Goal: Task Accomplishment & Management: Use online tool/utility

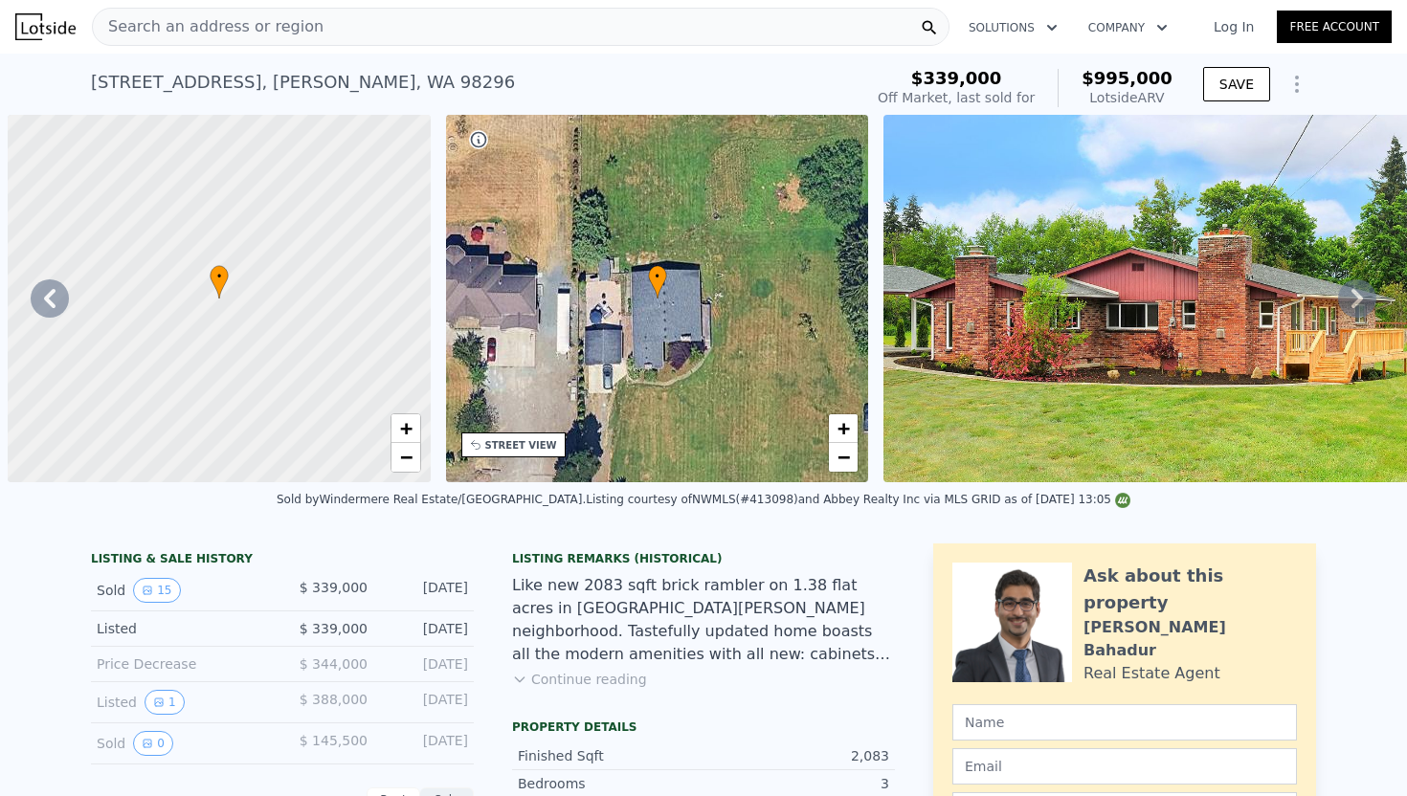
scroll to position [0, 876]
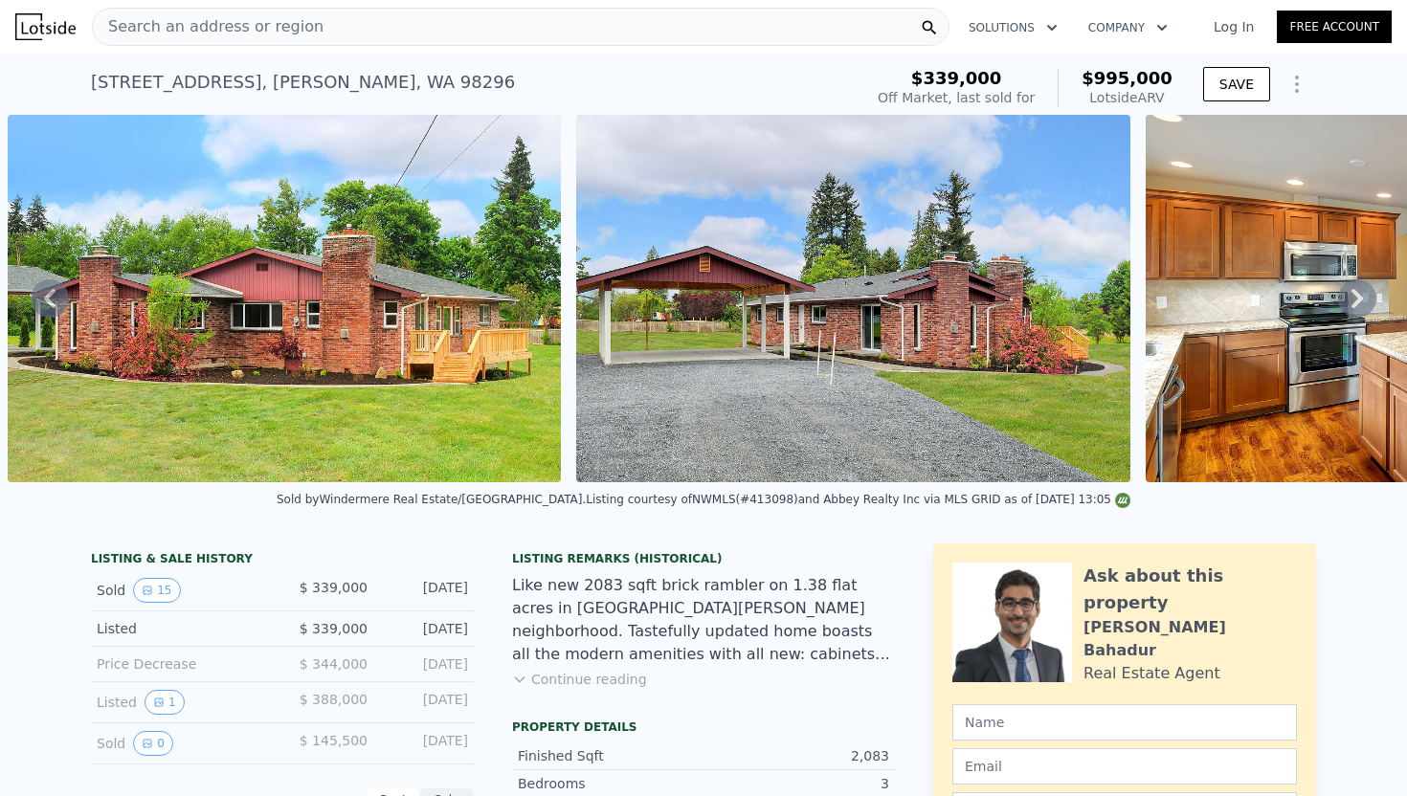
click at [278, 31] on span "Search an address or region" at bounding box center [208, 26] width 231 height 23
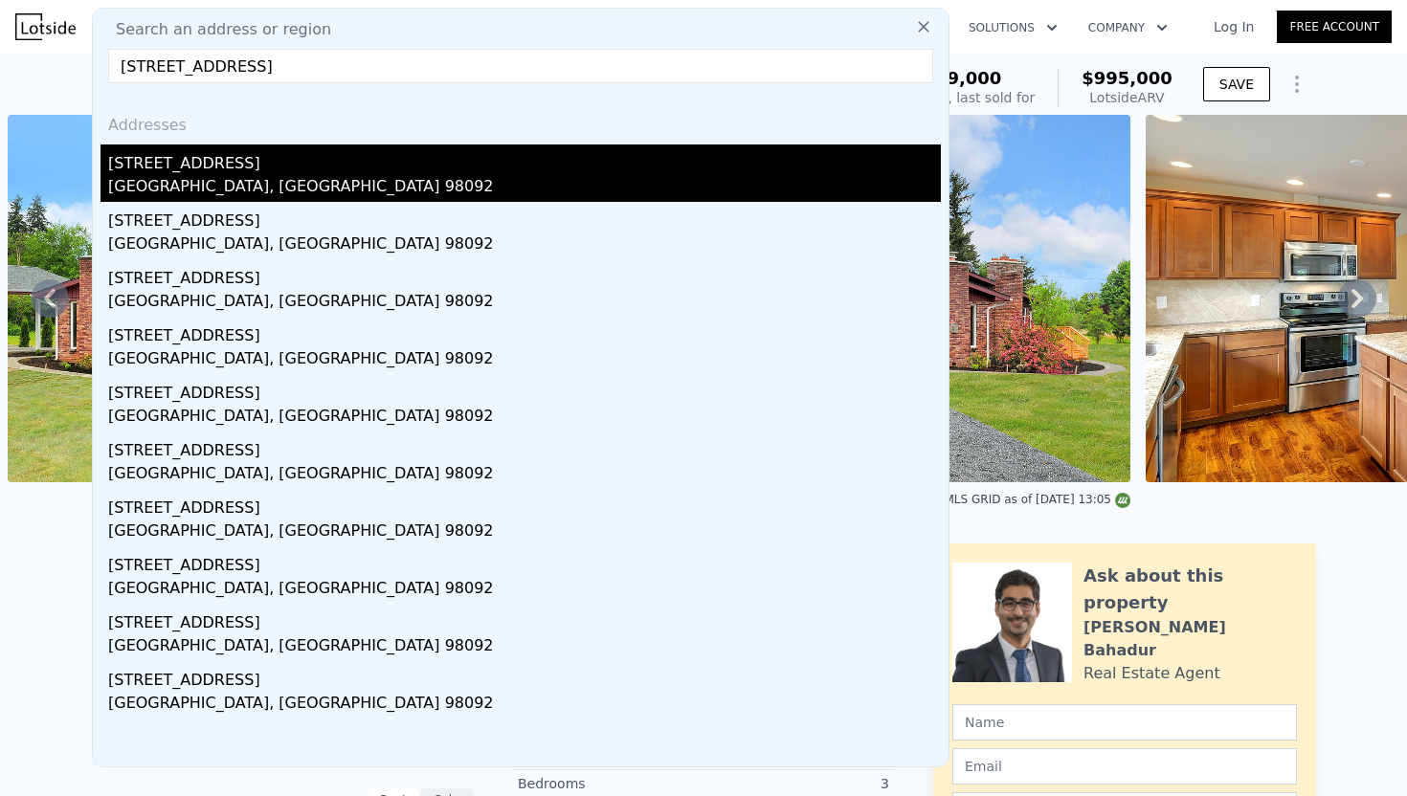
type input "[STREET_ADDRESS]"
click at [246, 200] on div "[GEOGRAPHIC_DATA], [GEOGRAPHIC_DATA] 98092" at bounding box center [524, 188] width 833 height 27
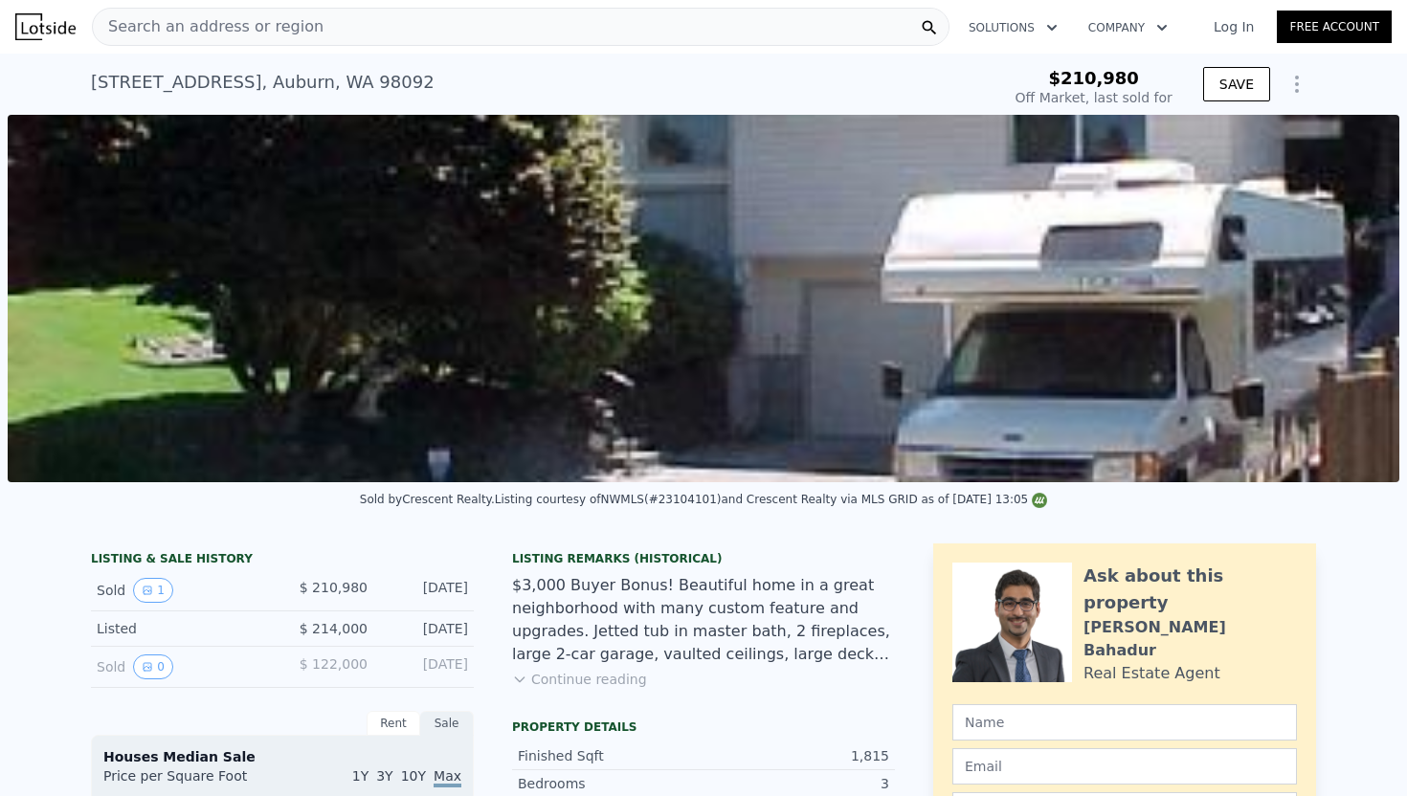
click at [1285, 82] on icon "Show Options" at bounding box center [1296, 84] width 23 height 23
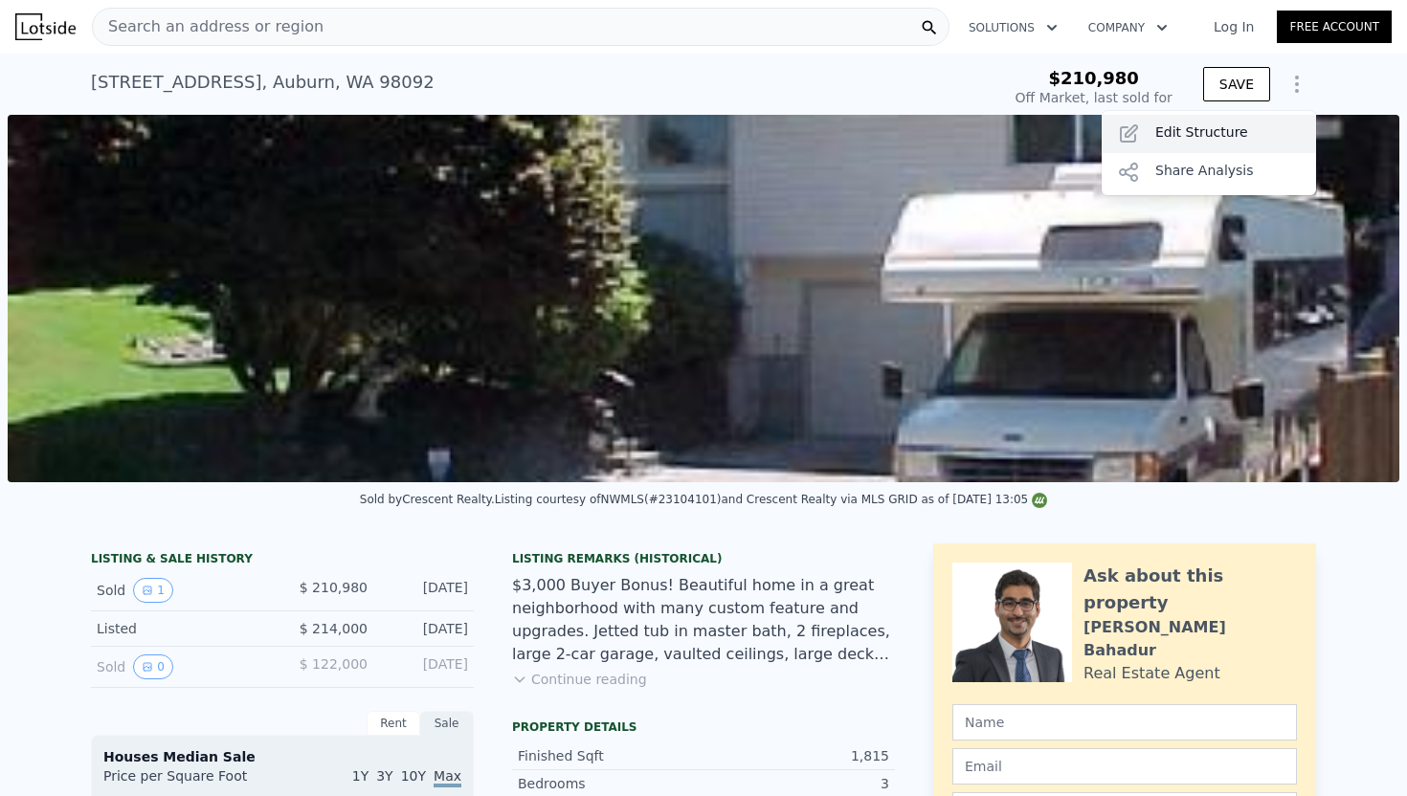
click at [1188, 135] on div "Edit Structure" at bounding box center [1208, 134] width 214 height 38
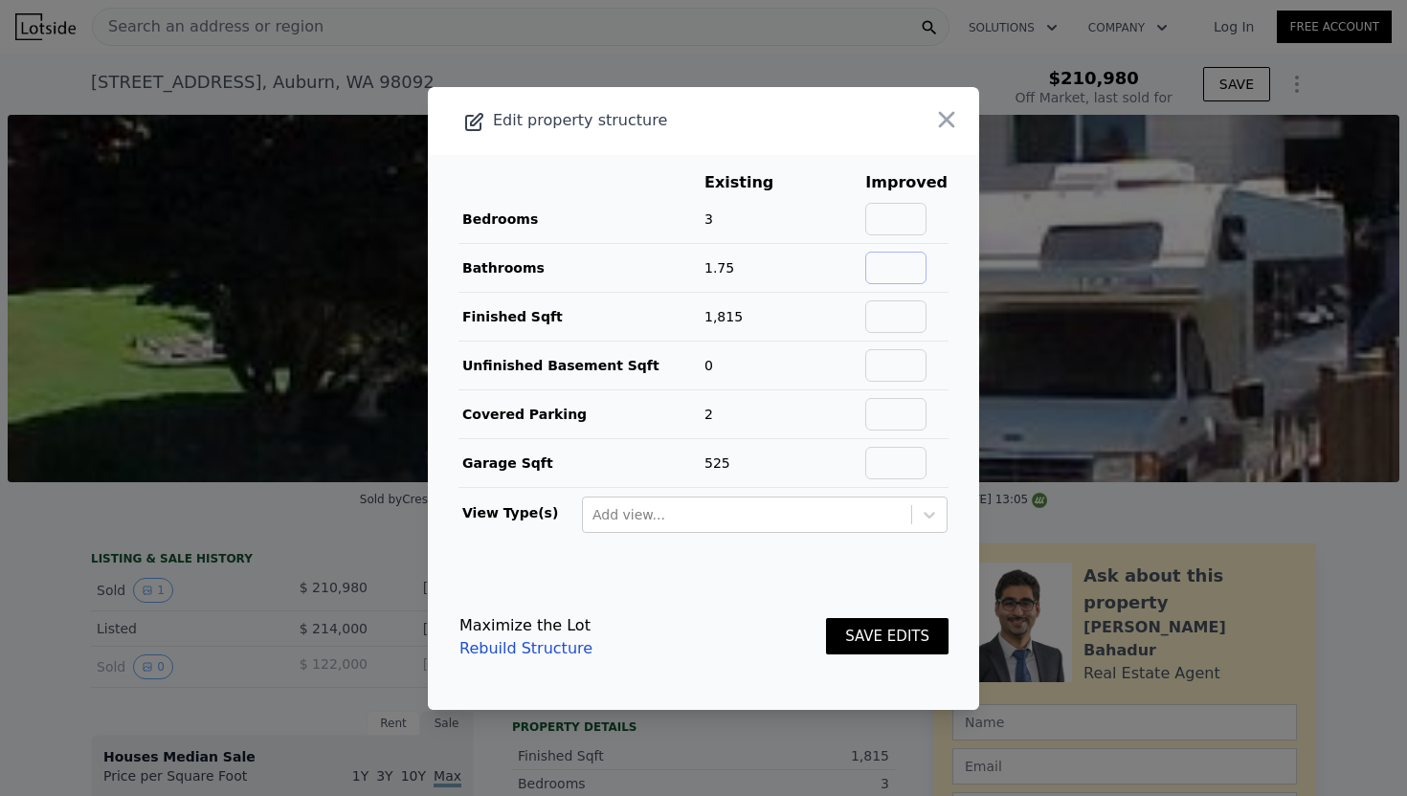
click at [925, 261] on input "text" at bounding box center [895, 268] width 61 height 33
type input "2"
click at [870, 625] on button "SAVE EDITS" at bounding box center [887, 636] width 122 height 37
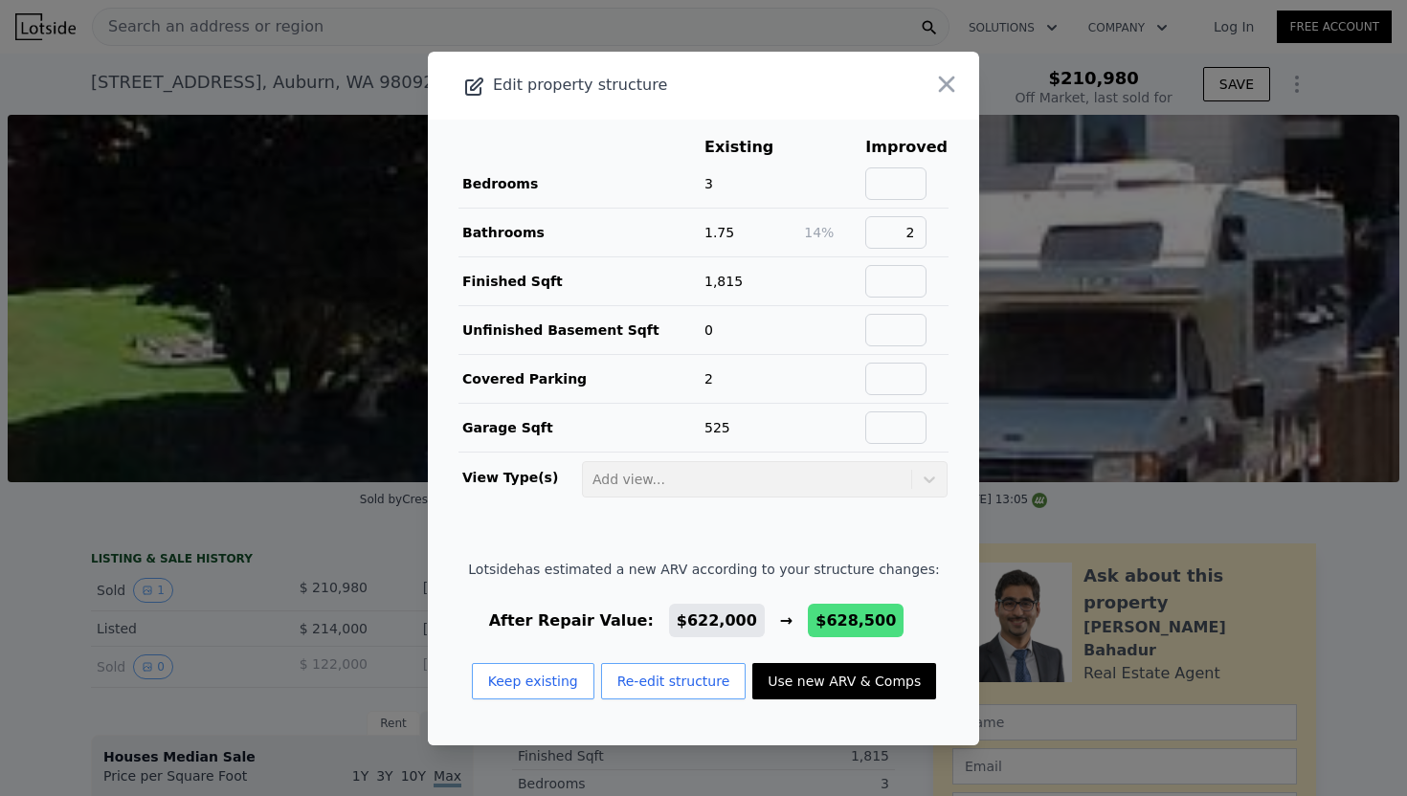
type input "$ 622,000"
type input "$ 348,739"
click at [934, 89] on icon "button" at bounding box center [946, 84] width 27 height 27
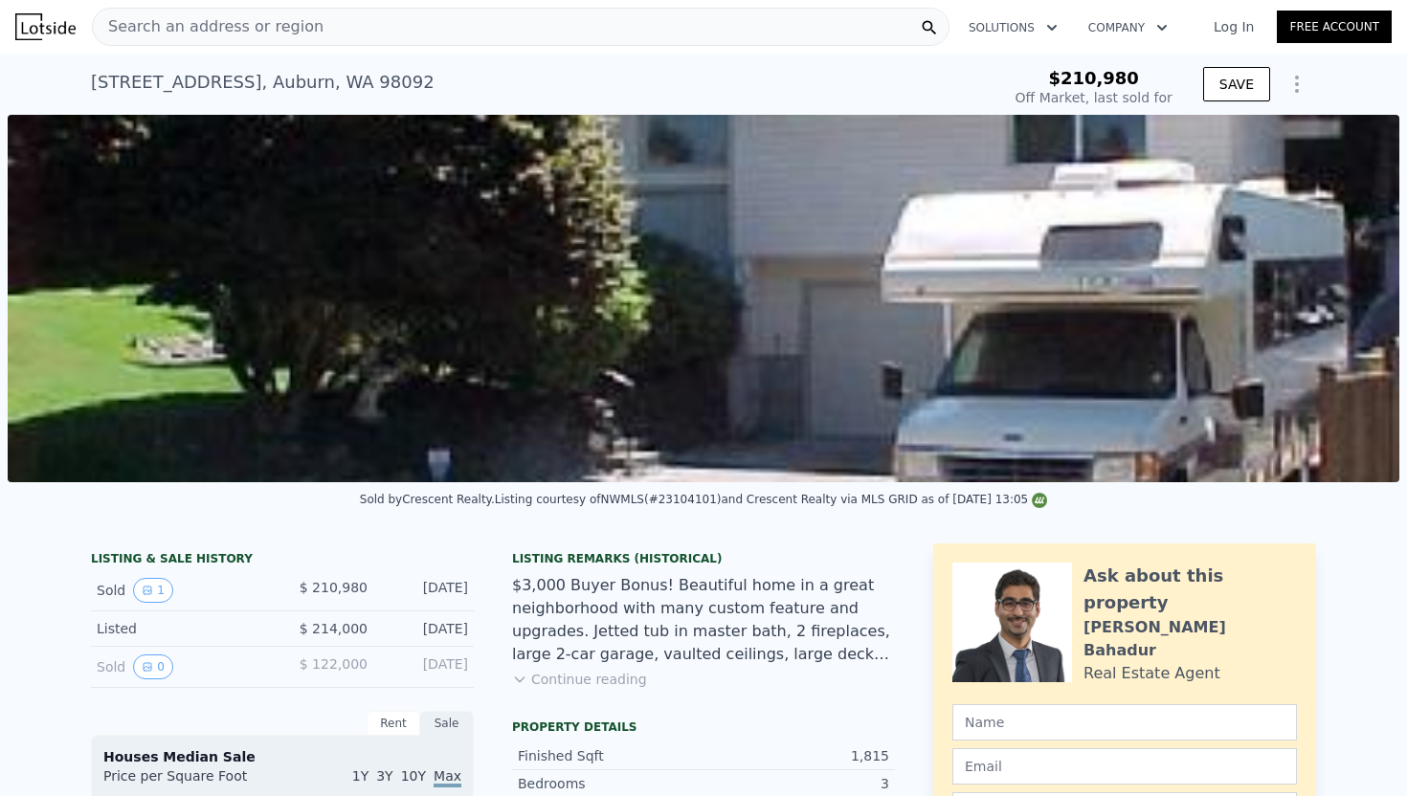
click at [1299, 85] on icon "Show Options" at bounding box center [1296, 84] width 23 height 23
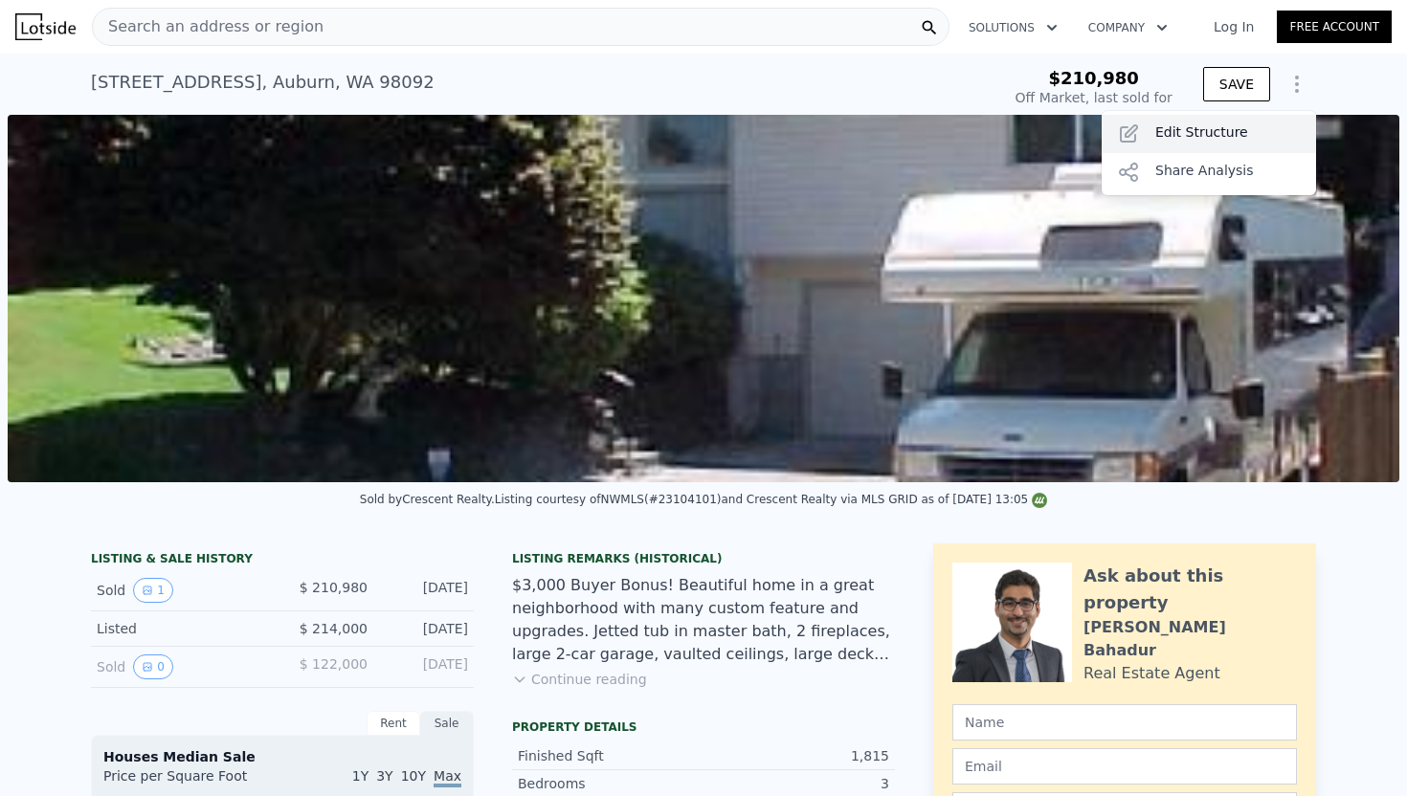
click at [1154, 149] on div "Edit Structure" at bounding box center [1208, 134] width 214 height 38
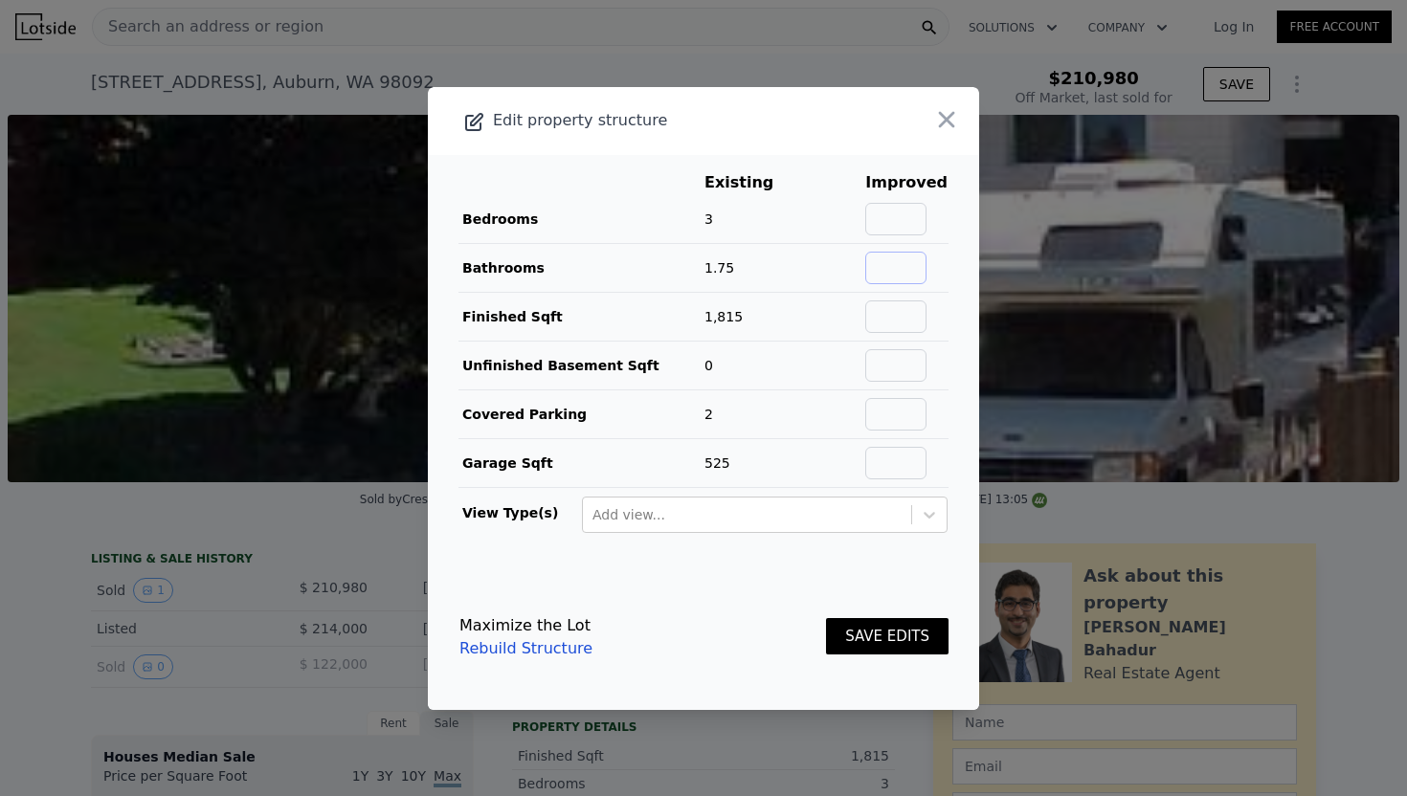
click at [921, 265] on input "text" at bounding box center [895, 268] width 61 height 33
type input "2"
click at [889, 656] on div "SAVE EDITS" at bounding box center [887, 637] width 122 height 84
click at [887, 642] on button "SAVE EDITS" at bounding box center [887, 636] width 122 height 37
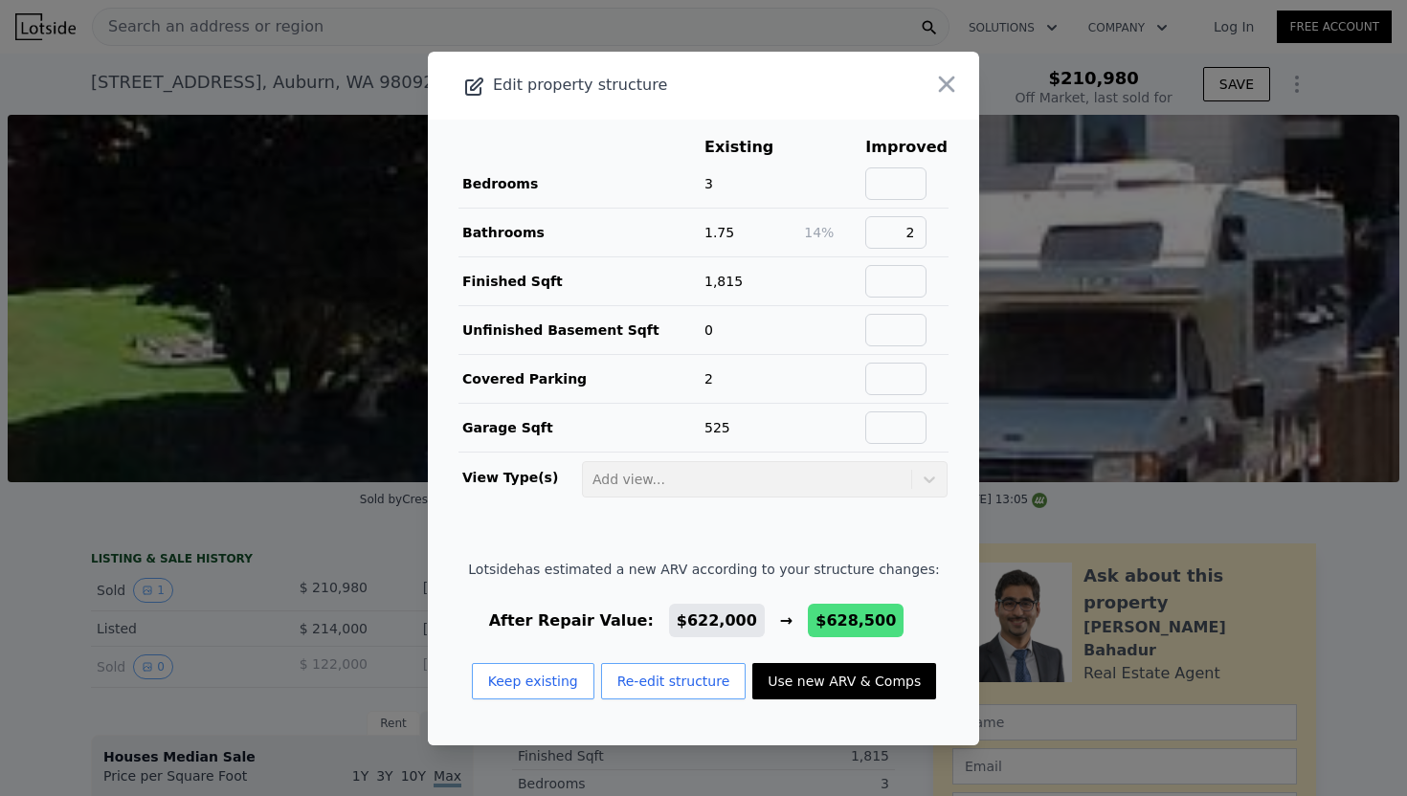
click at [935, 166] on td at bounding box center [906, 184] width 84 height 49
click at [938, 93] on icon "button" at bounding box center [946, 84] width 27 height 27
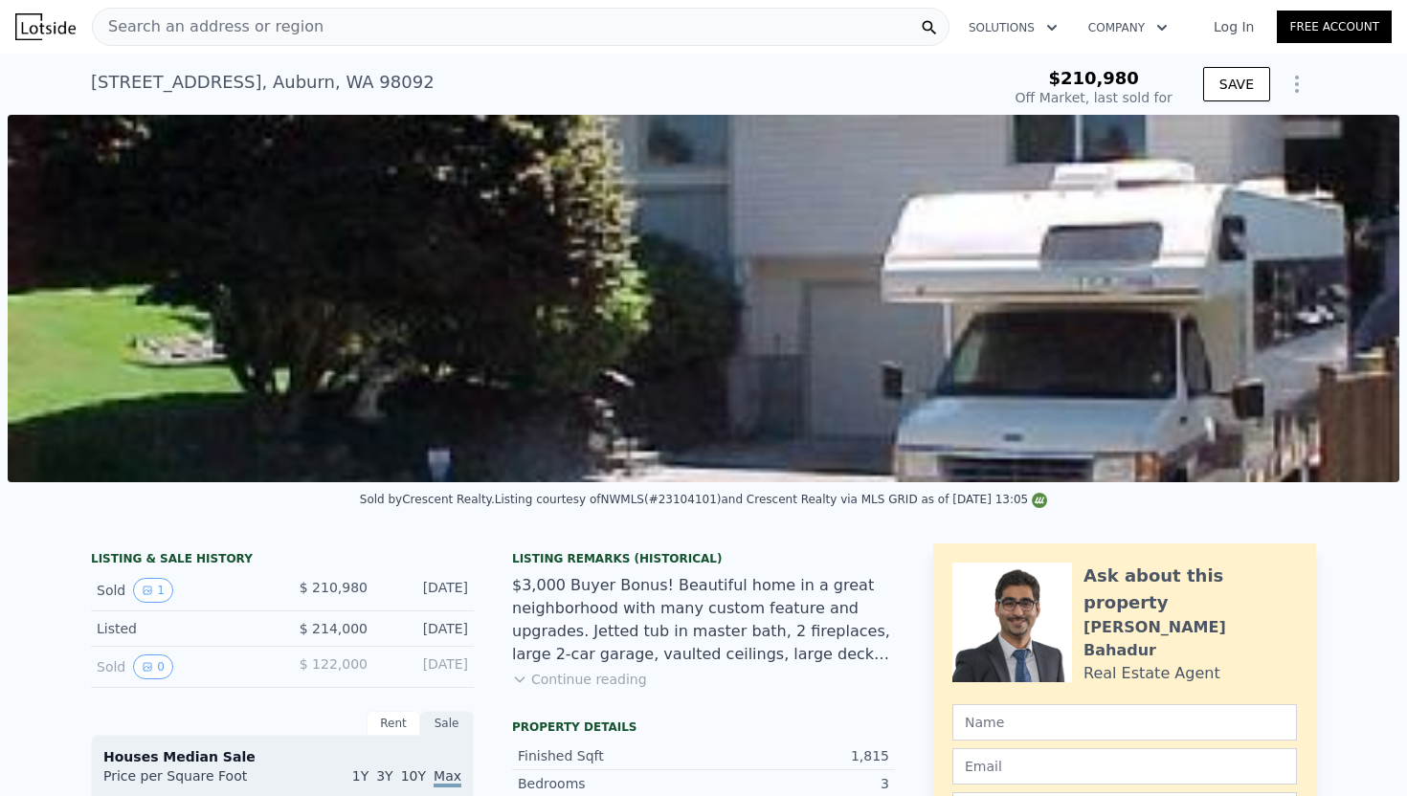
click at [1293, 83] on icon "Show Options" at bounding box center [1296, 84] width 23 height 23
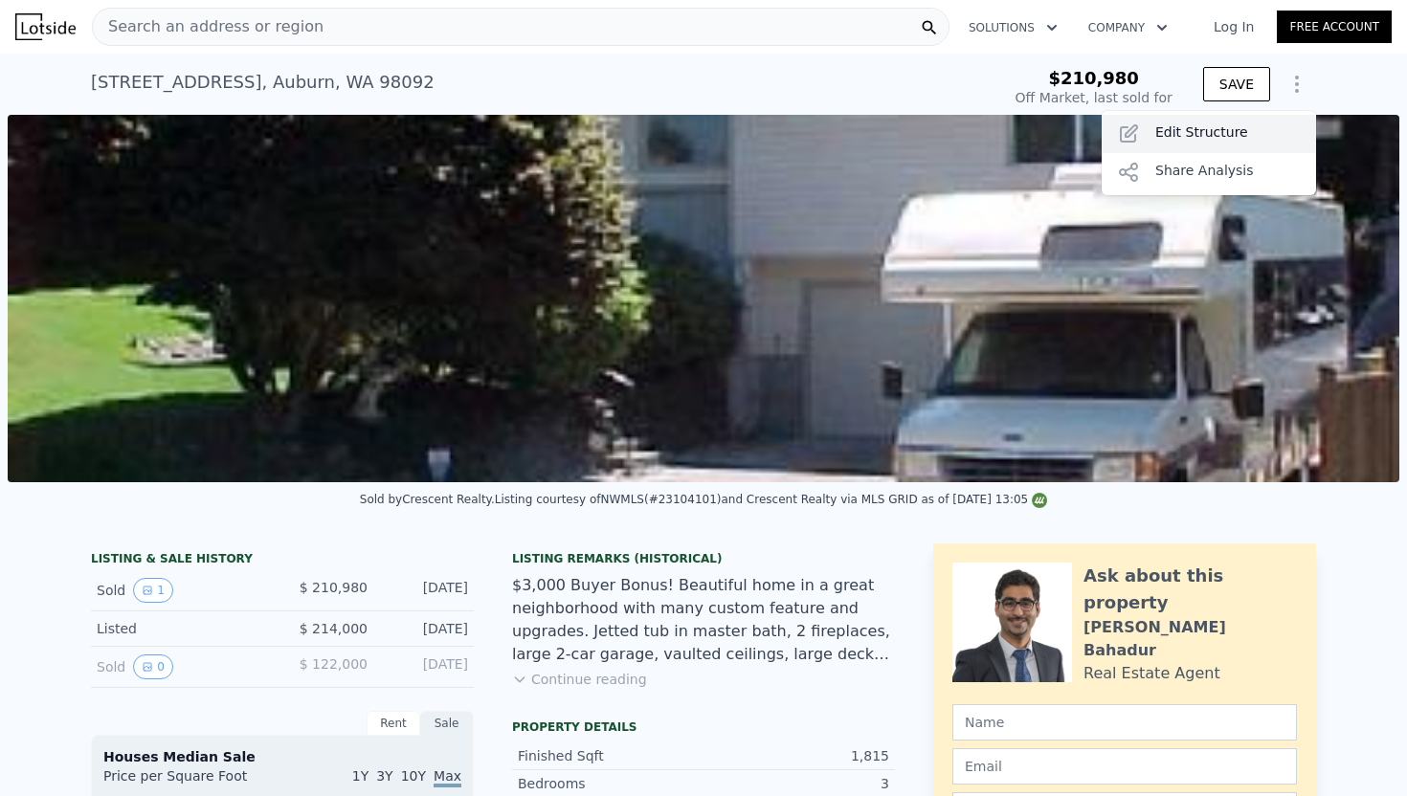
click at [1230, 132] on div "Edit Structure" at bounding box center [1208, 134] width 214 height 38
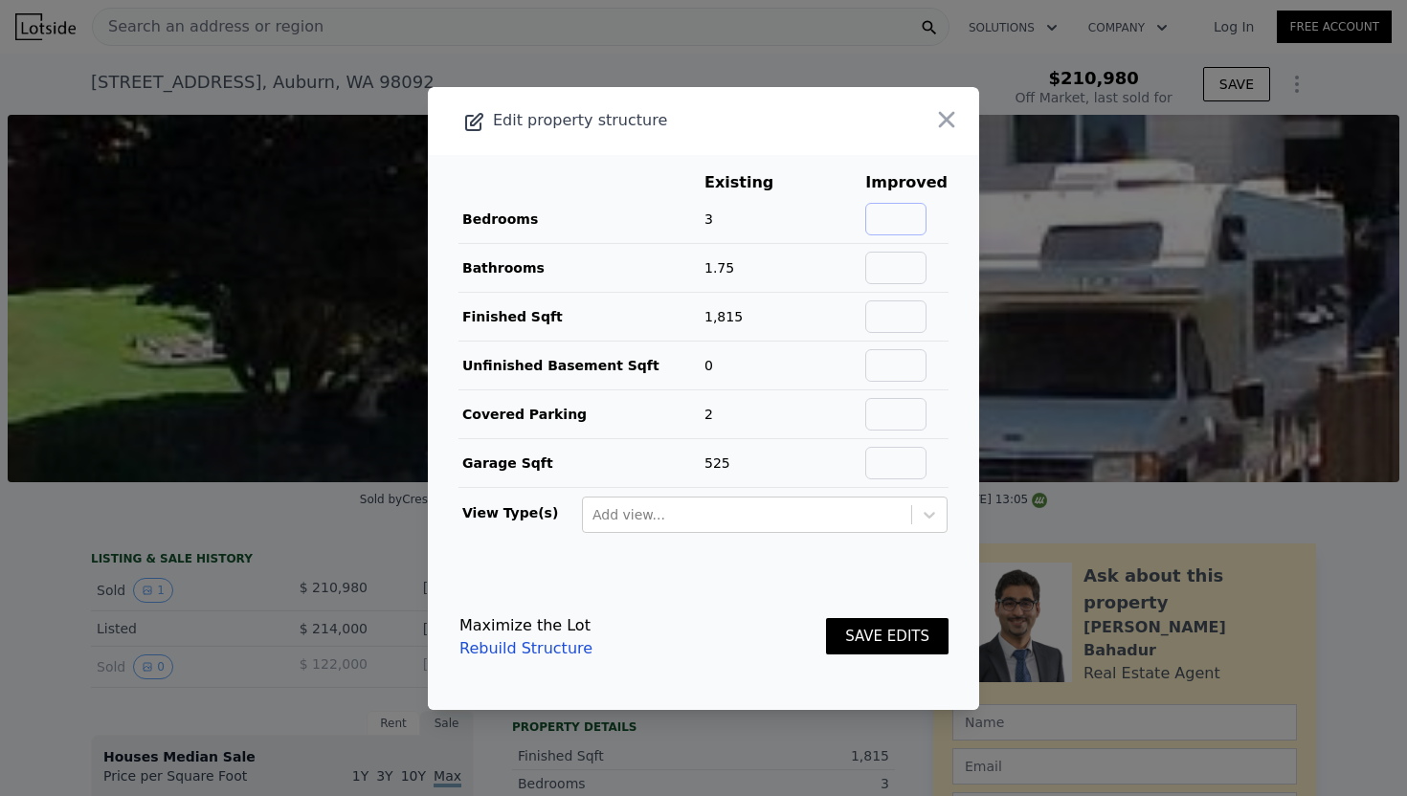
click at [912, 211] on input "text" at bounding box center [895, 219] width 61 height 33
type input "4"
type input "5"
click at [905, 243] on td at bounding box center [906, 267] width 84 height 49
click at [905, 254] on input "text" at bounding box center [895, 268] width 61 height 33
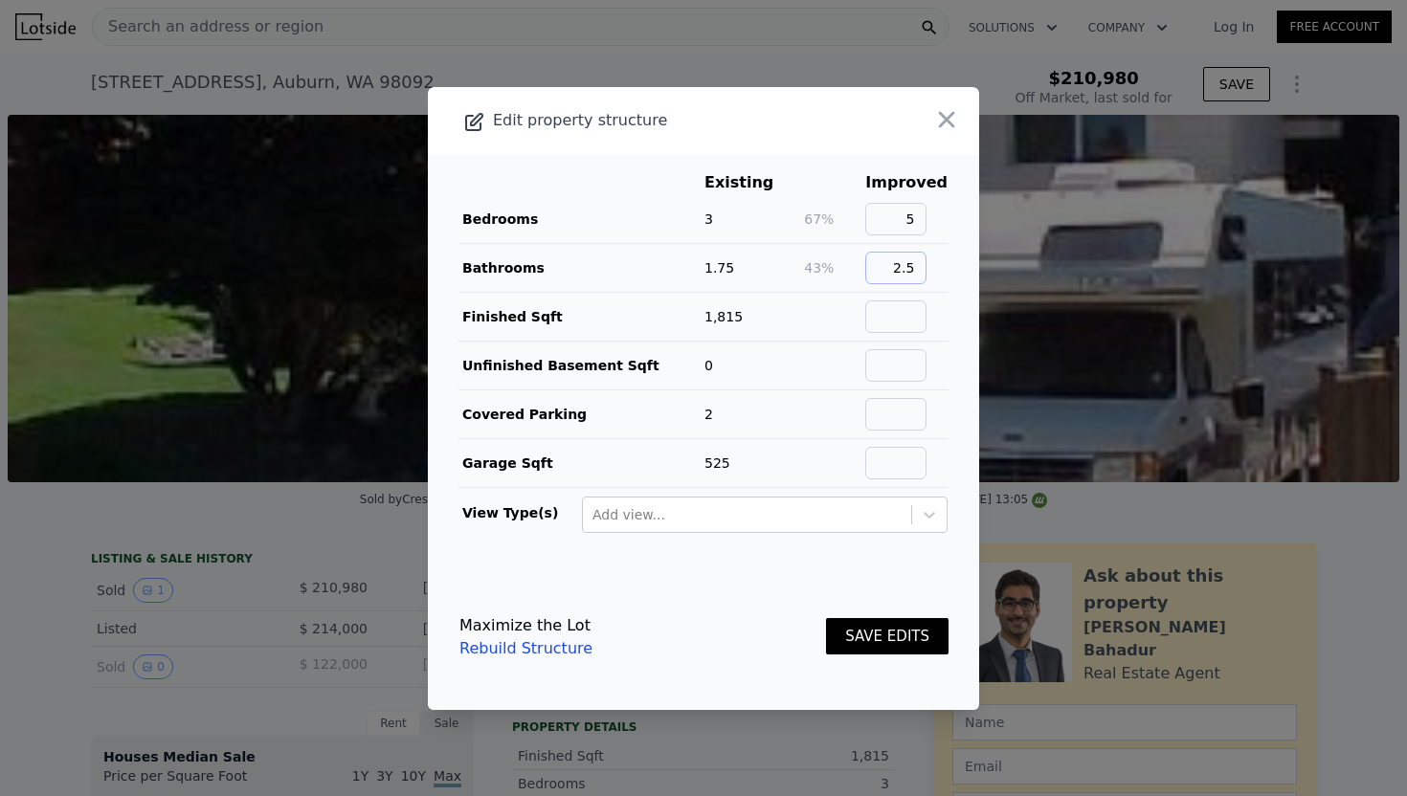
type input "2.5"
click at [883, 632] on button "SAVE EDITS" at bounding box center [887, 636] width 122 height 37
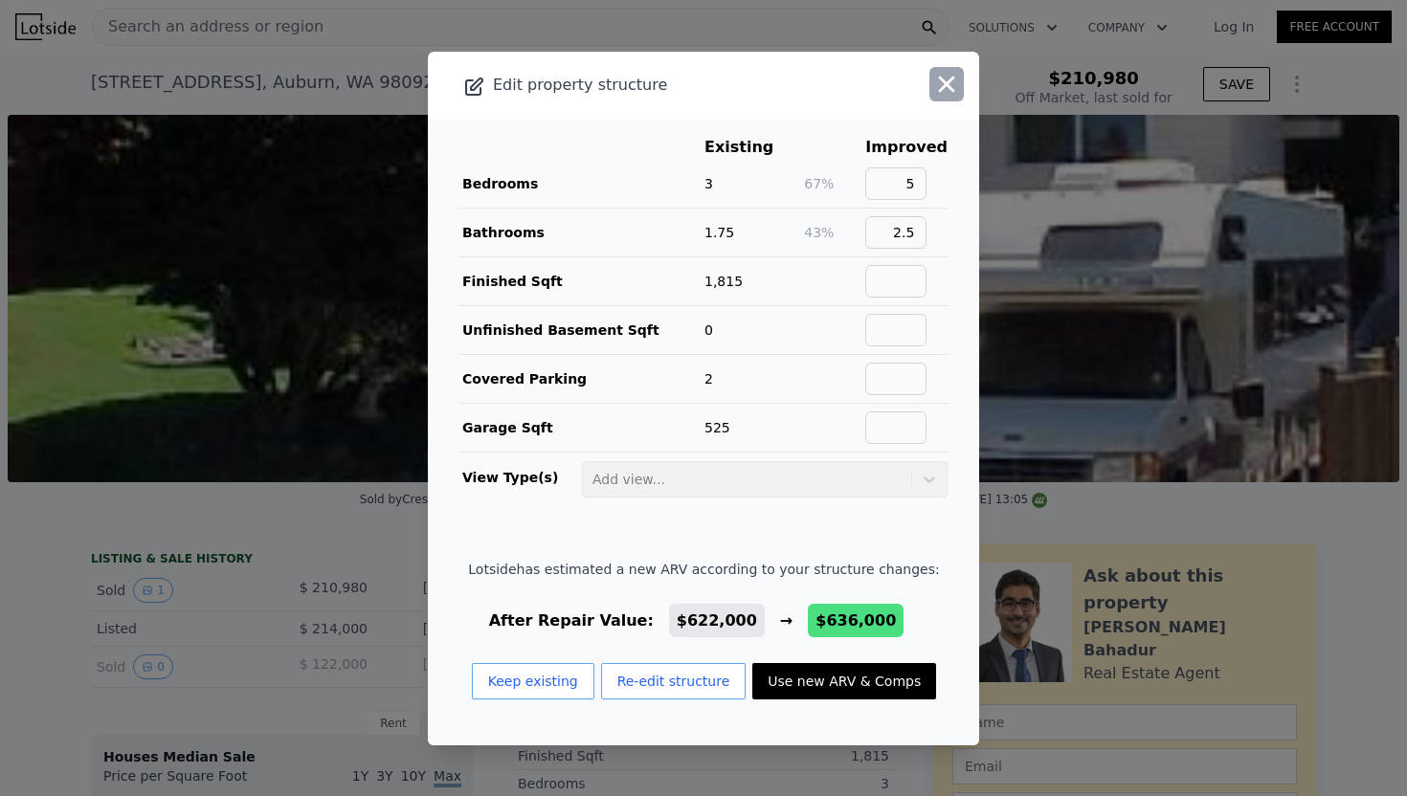
click at [949, 78] on icon "button" at bounding box center [946, 84] width 27 height 27
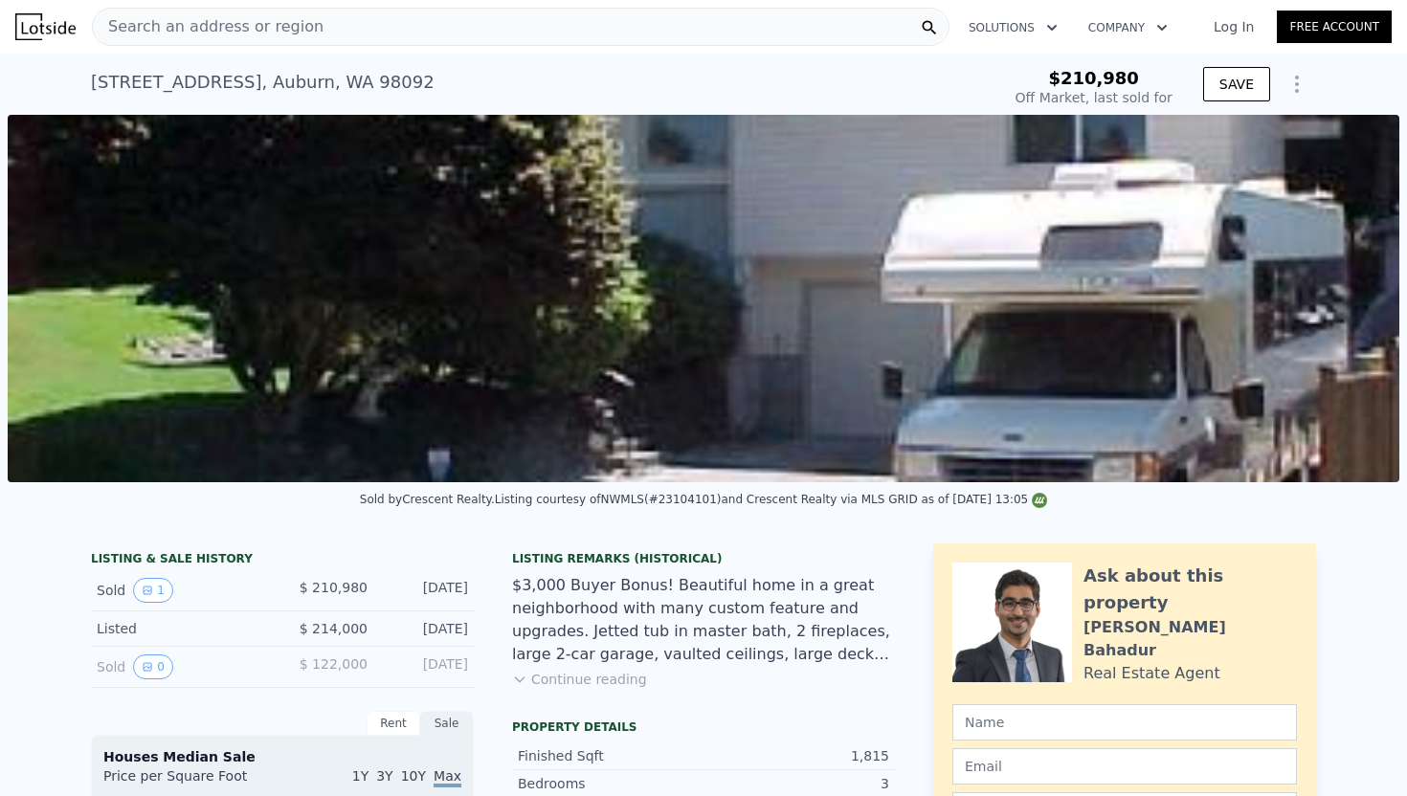
click at [377, 38] on div "Search an address or region" at bounding box center [520, 27] width 857 height 38
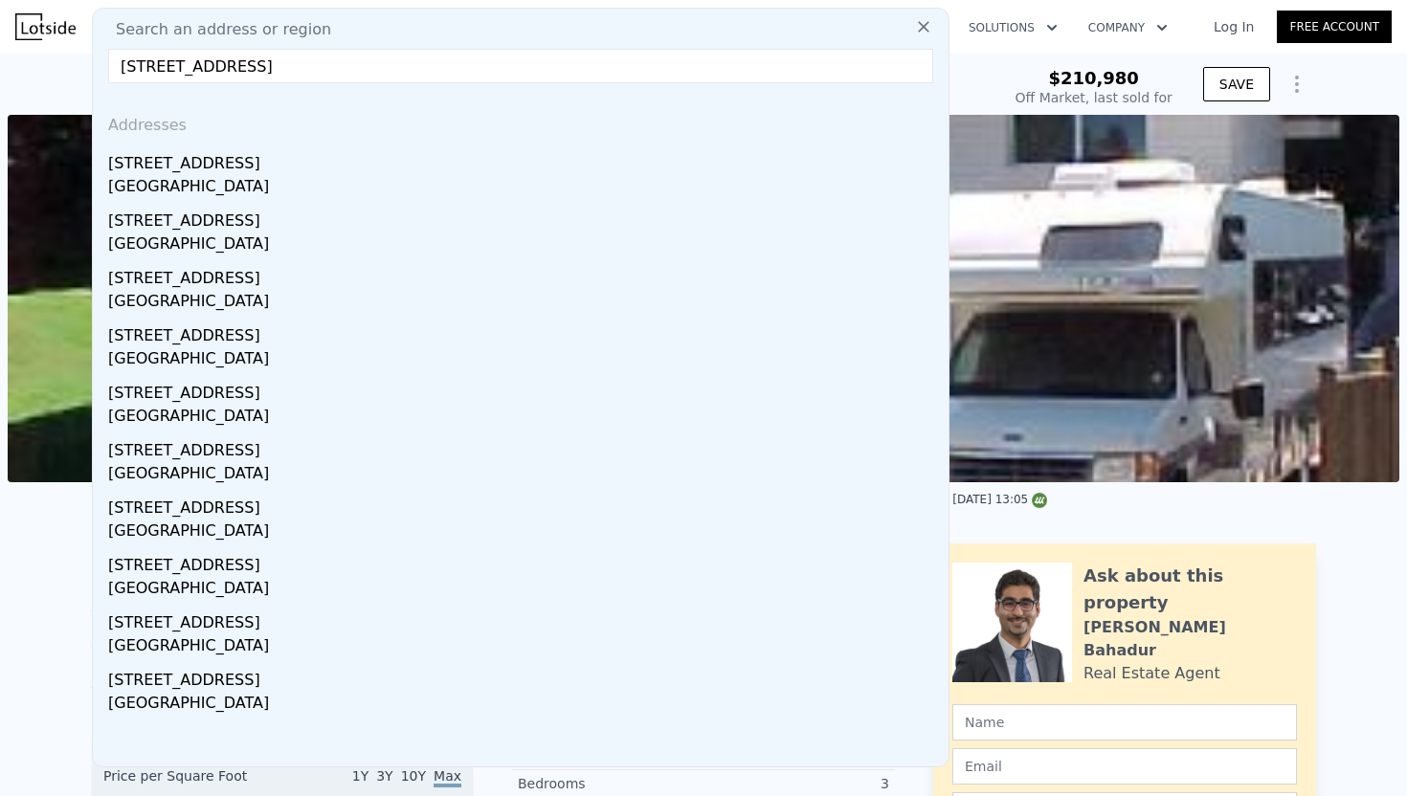
click at [123, 66] on input "[STREET_ADDRESS]" at bounding box center [520, 66] width 825 height 34
click at [128, 66] on input "[STREET_ADDRESS]" at bounding box center [520, 66] width 825 height 34
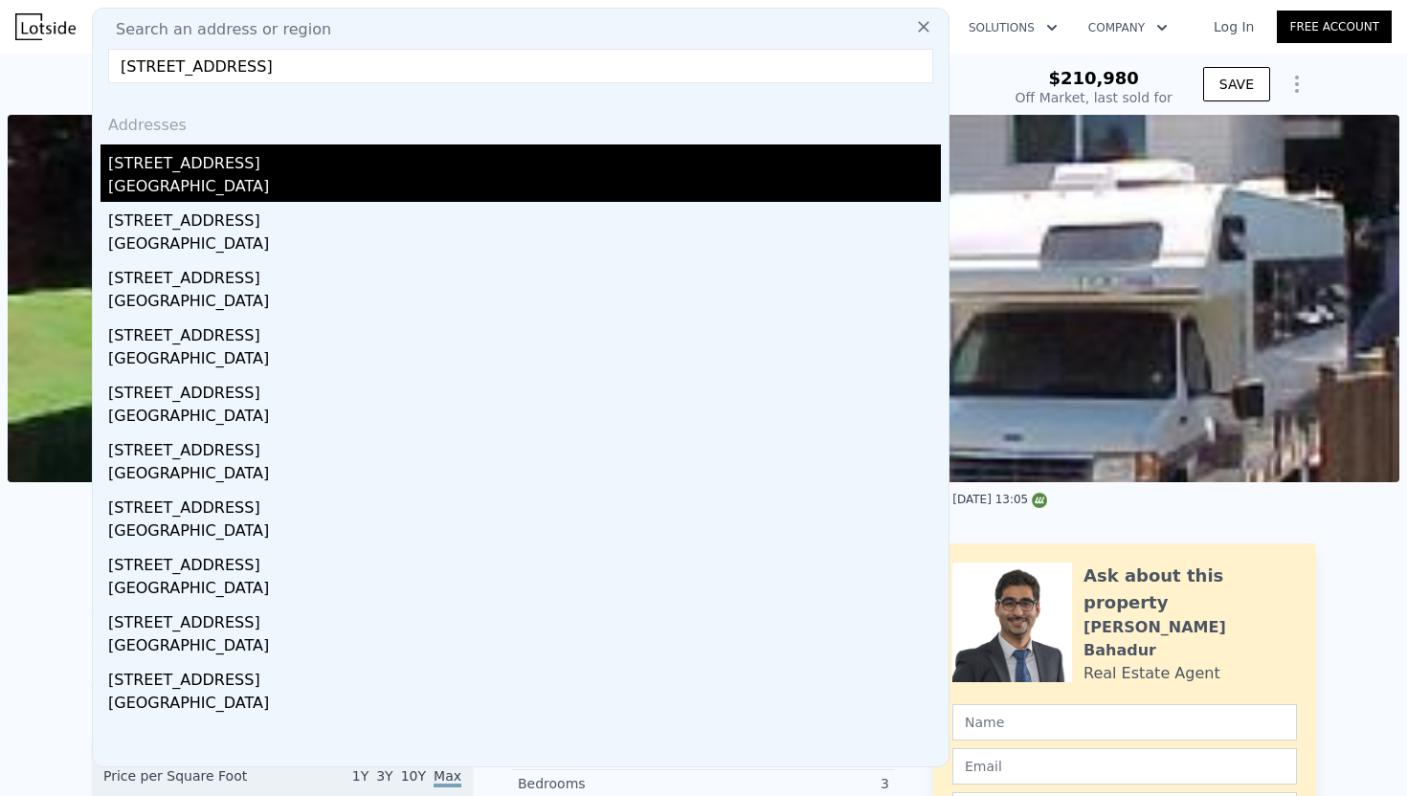
type input "[STREET_ADDRESS]"
click at [138, 156] on div "[STREET_ADDRESS]" at bounding box center [524, 160] width 833 height 31
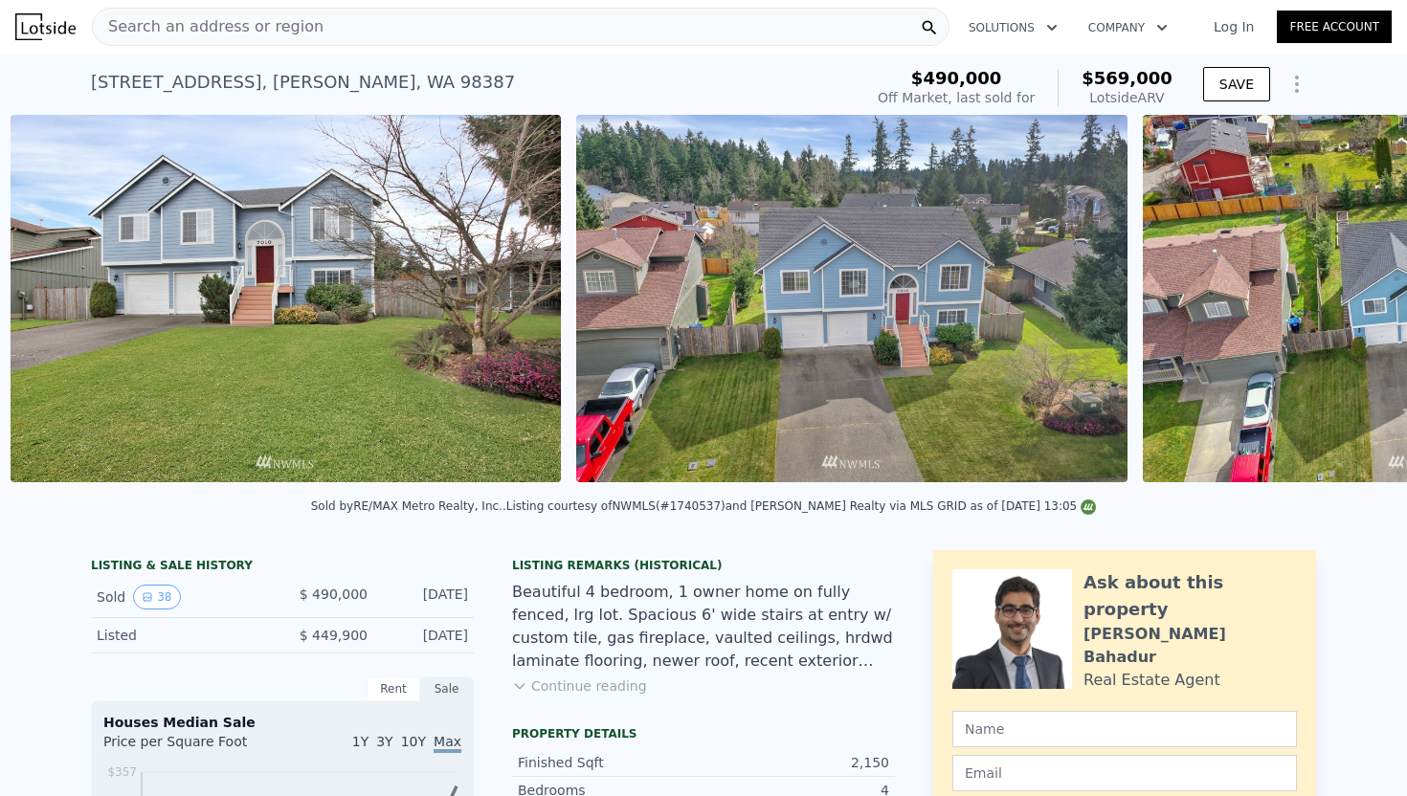
scroll to position [0, 2008]
